Goal: Check status: Check status

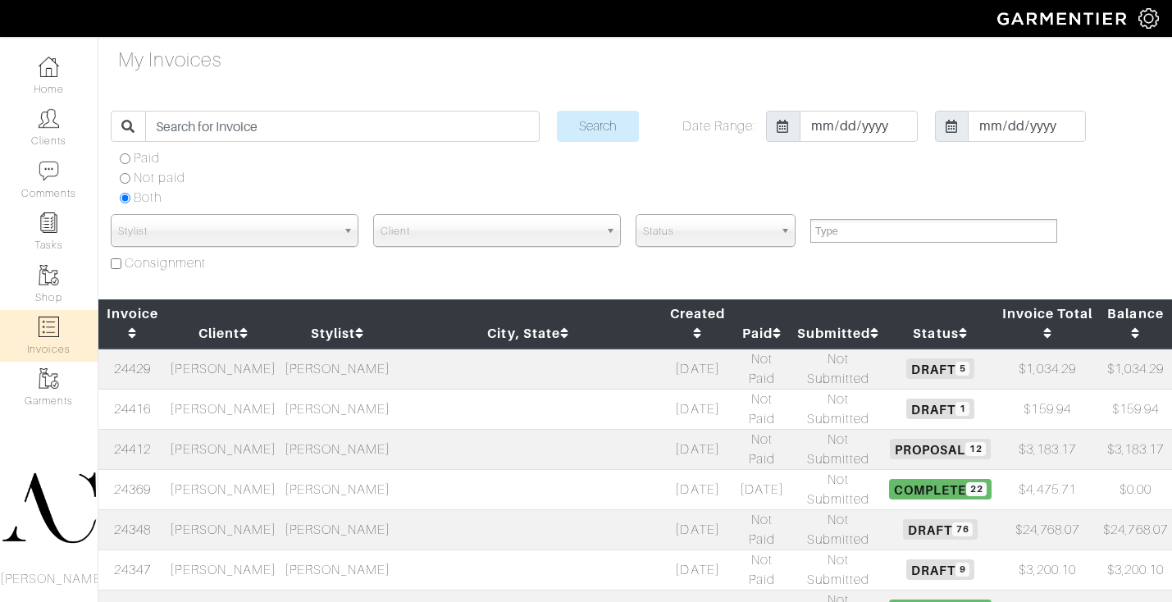
select select
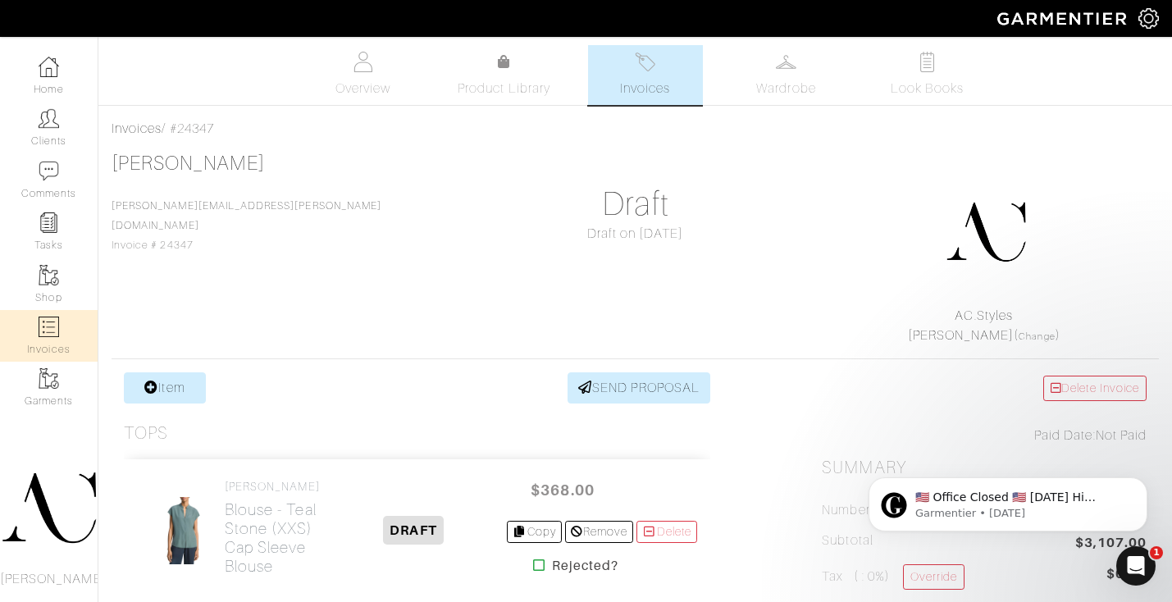
click at [37, 327] on link "Invoices" at bounding box center [49, 336] width 98 height 52
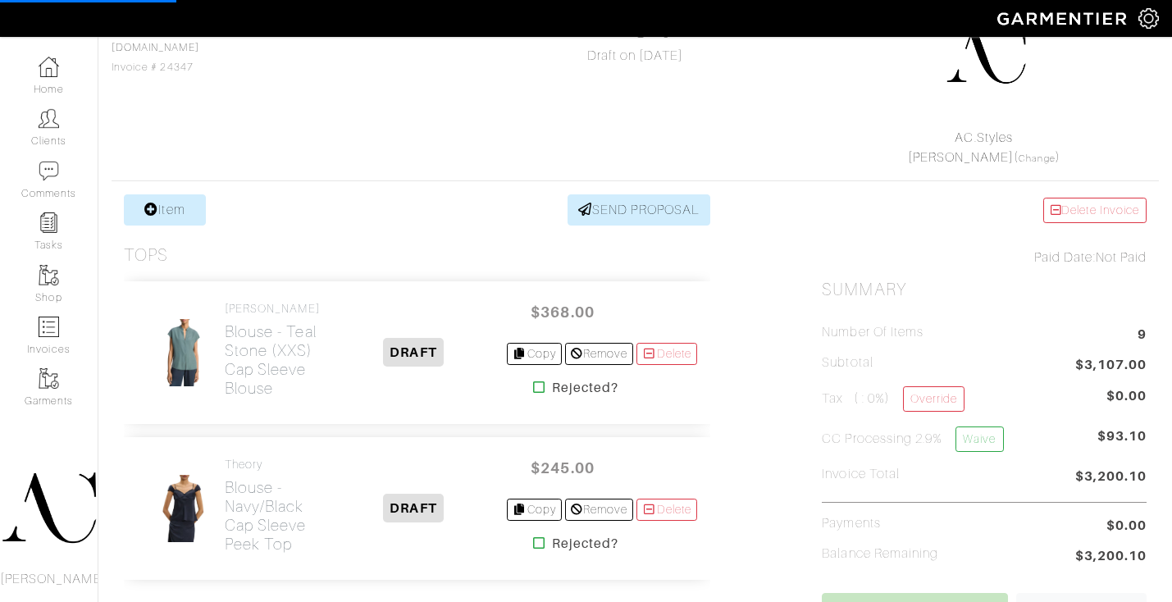
scroll to position [417, 0]
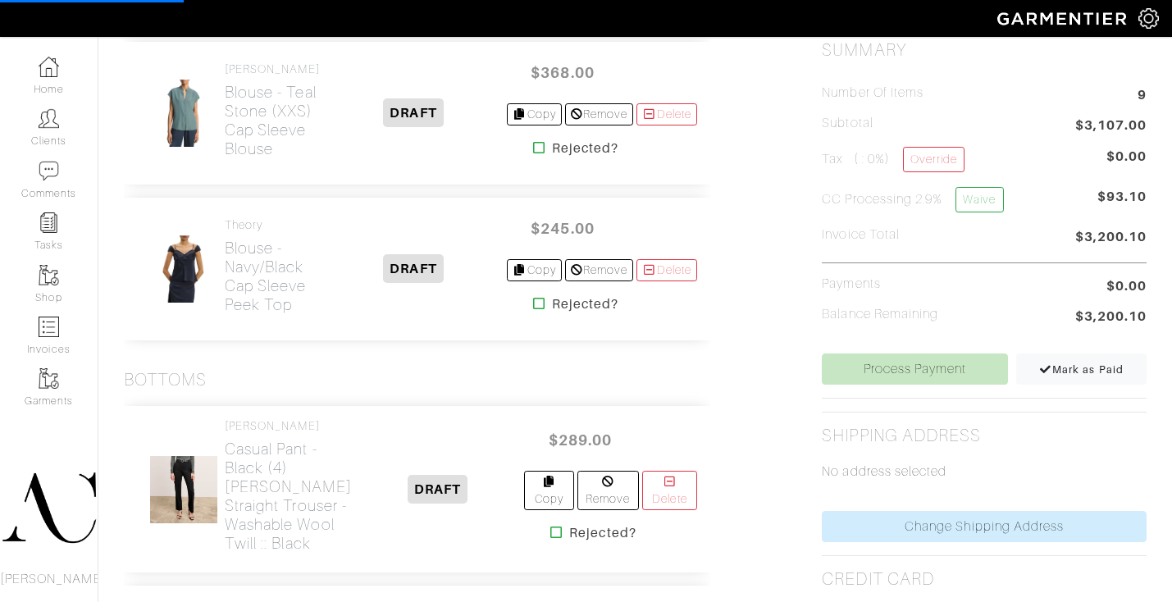
select select
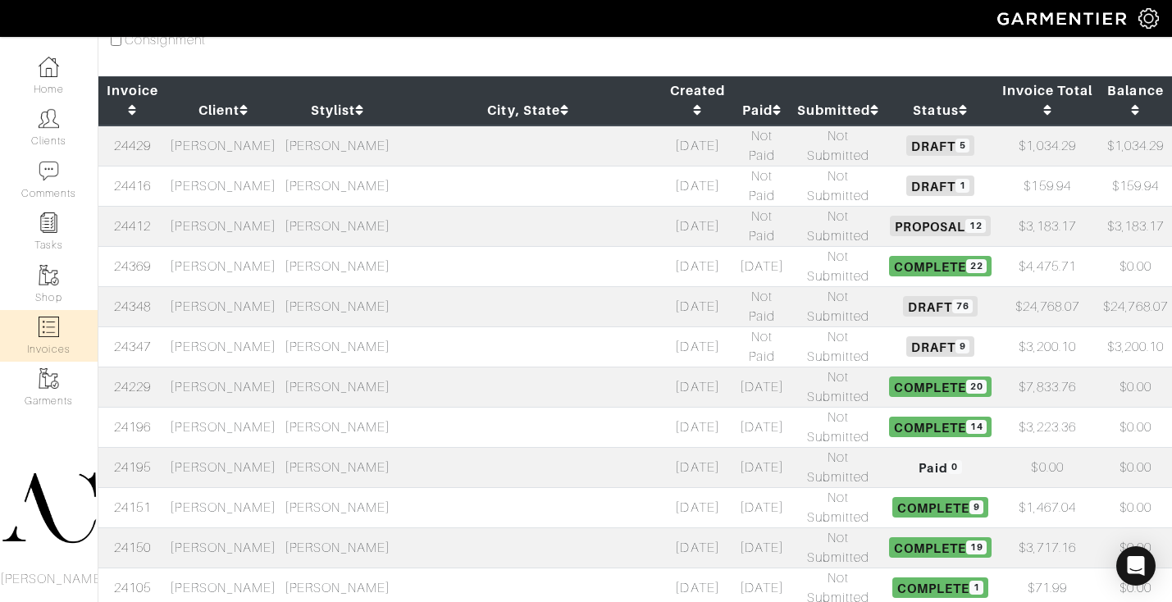
scroll to position [243, 0]
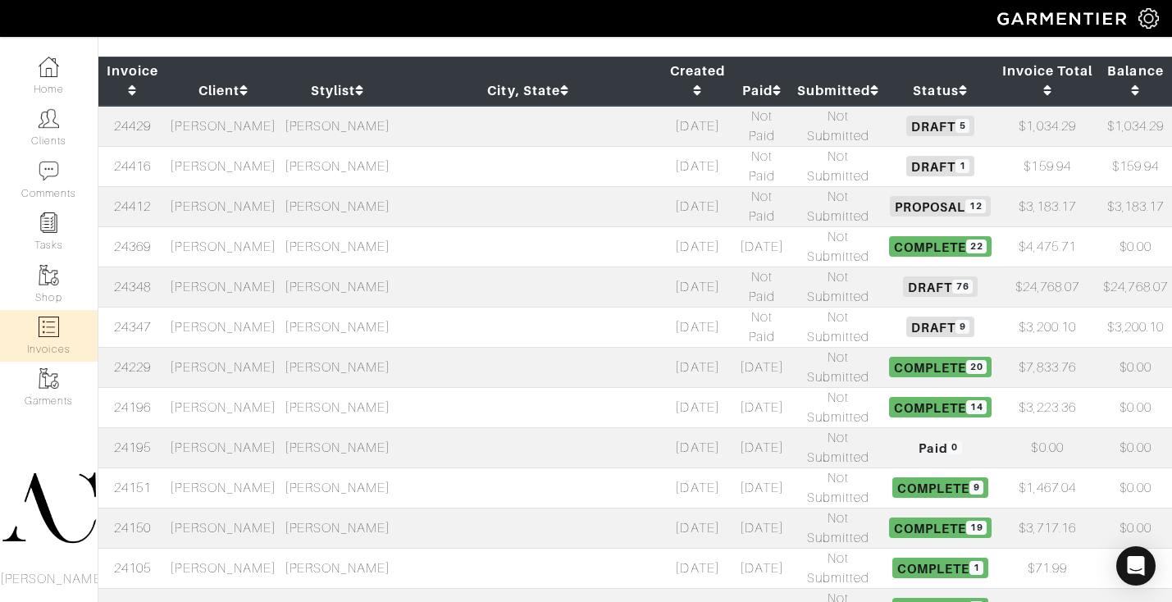
click at [662, 106] on td "[DATE]" at bounding box center [697, 126] width 71 height 41
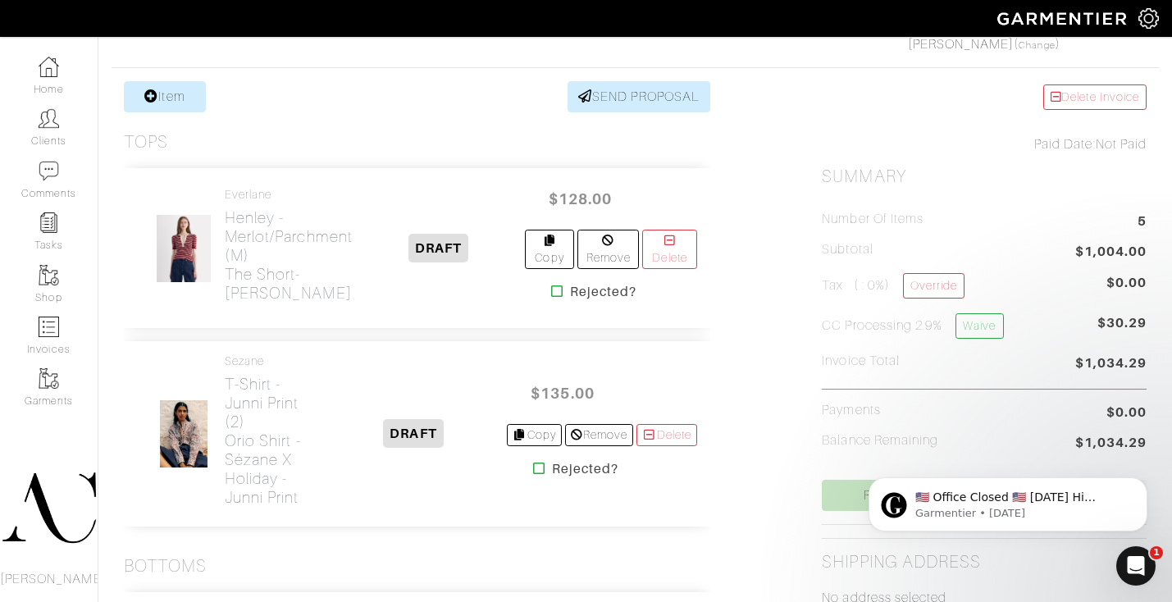
scroll to position [226, 0]
